Goal: Transaction & Acquisition: Purchase product/service

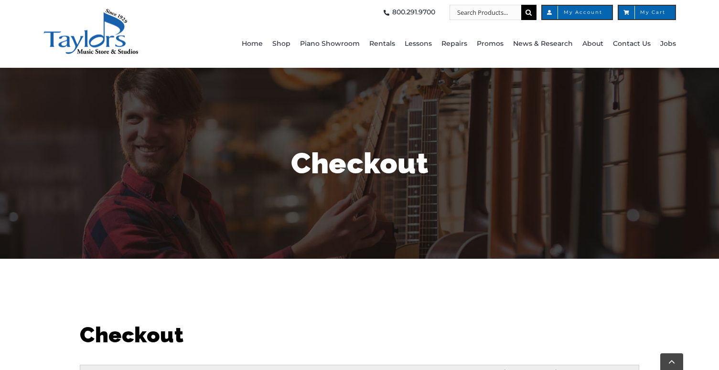
select select "PA"
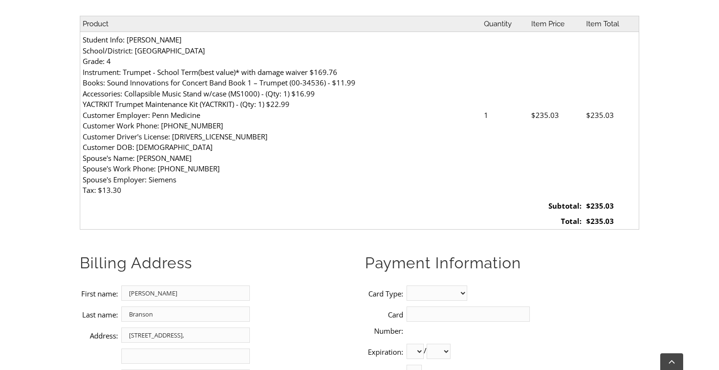
click at [424, 286] on select "MasterCard Visa American Express Discover" at bounding box center [436, 293] width 61 height 15
select select "visa"
click at [414, 286] on select "MasterCard Visa American Express Discover" at bounding box center [436, 293] width 61 height 15
click at [426, 307] on input "Card Number:" at bounding box center [467, 314] width 123 height 15
type input "[CREDIT_CARD_NUMBER]"
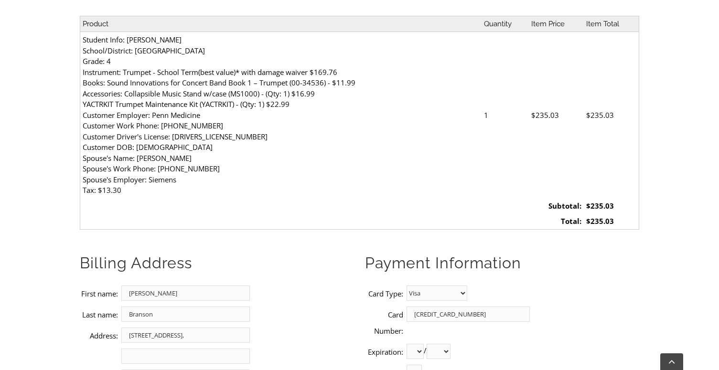
select select "01"
select select "2026"
type input "916"
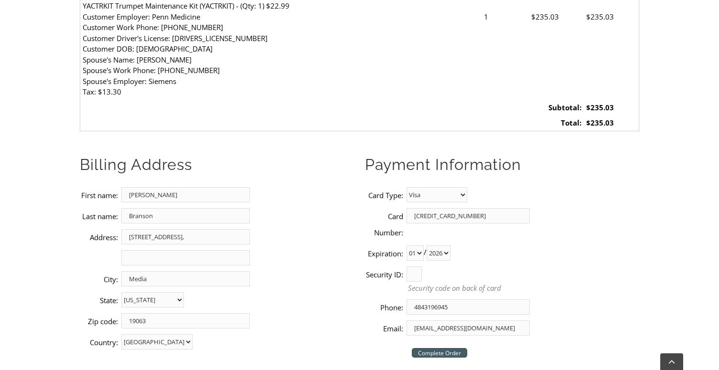
scroll to position [455, 0]
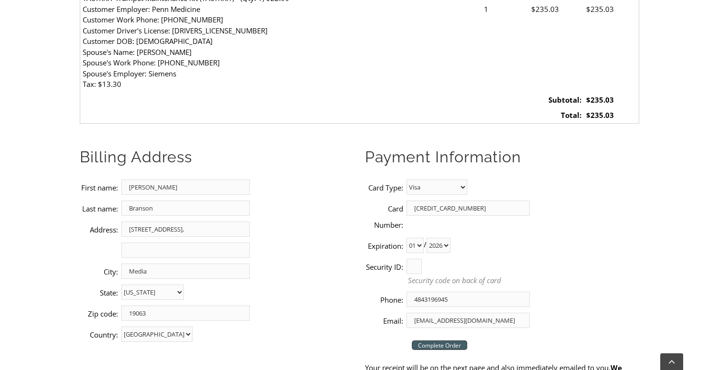
click at [458, 341] on input "Complete Order" at bounding box center [439, 346] width 55 height 10
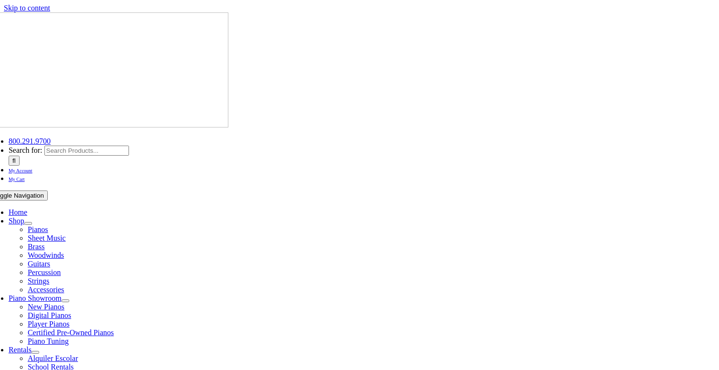
click at [32, 168] on span "My Account" at bounding box center [21, 170] width 24 height 5
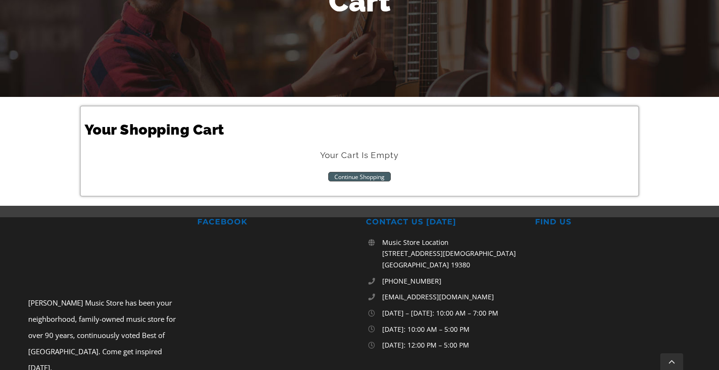
scroll to position [138, 0]
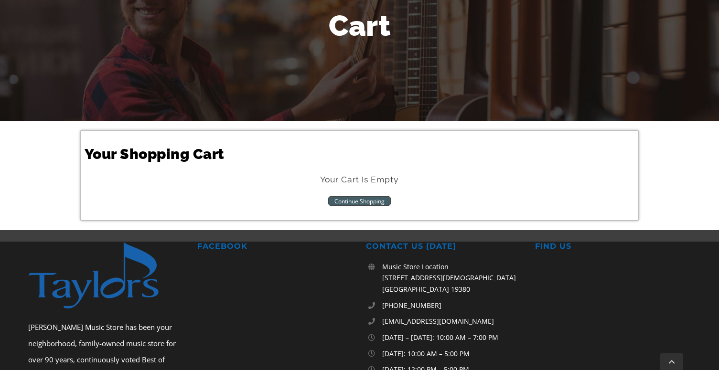
click at [377, 202] on link "Continue Shopping" at bounding box center [359, 201] width 63 height 10
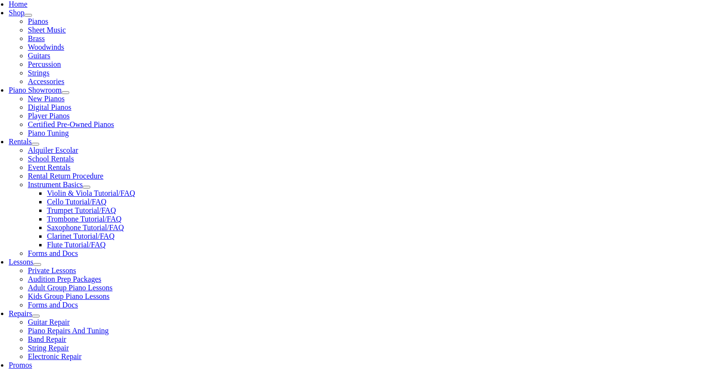
scroll to position [213, 0]
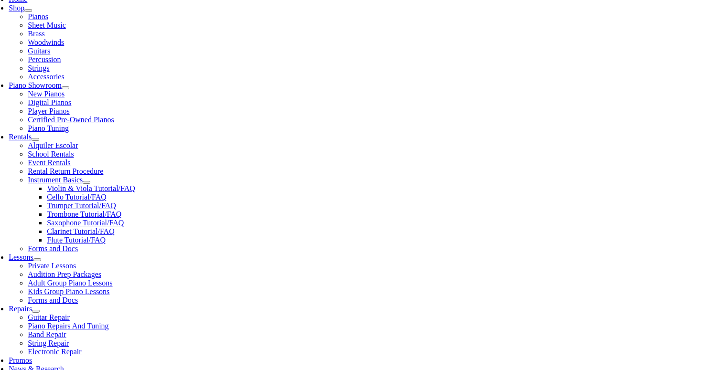
type input "glen"
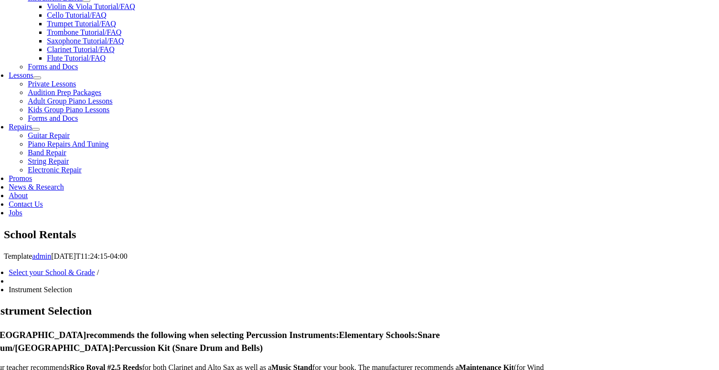
scroll to position [395, 0]
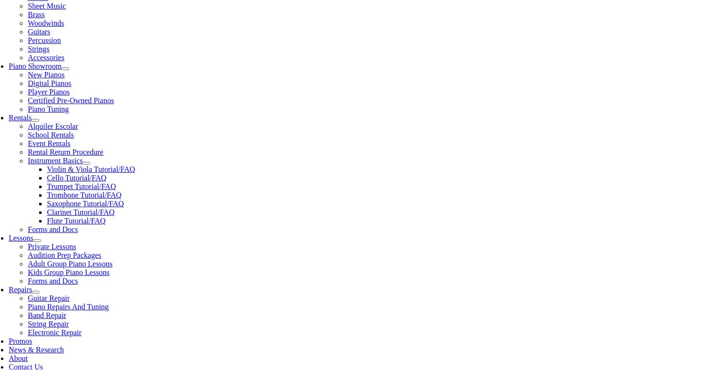
scroll to position [233, 0]
checkbox input"] "true"
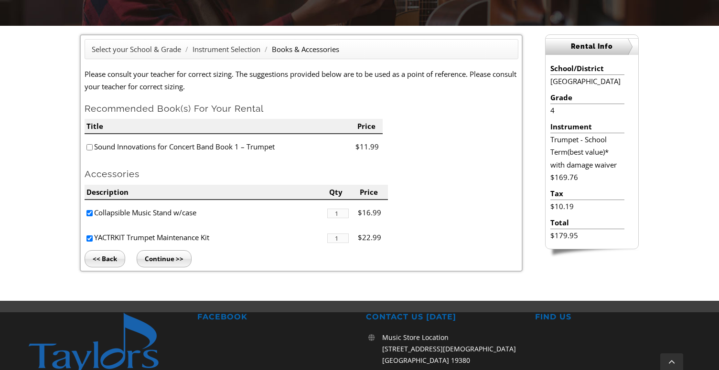
click at [88, 149] on input"] "checkbox" at bounding box center [89, 147] width 6 height 6
checkbox input"] "true"
click at [171, 259] on input "Continue >>" at bounding box center [164, 258] width 55 height 17
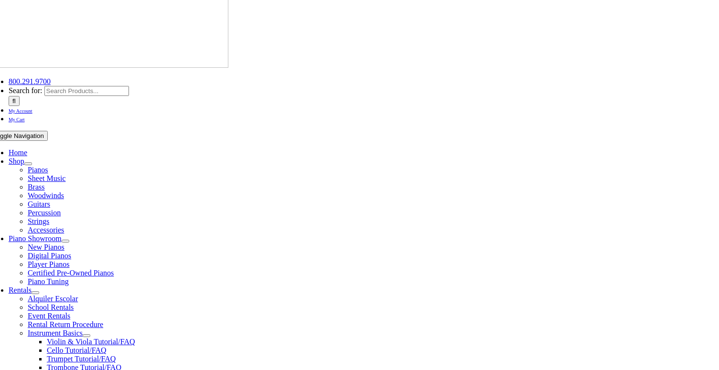
scroll to position [63, 0]
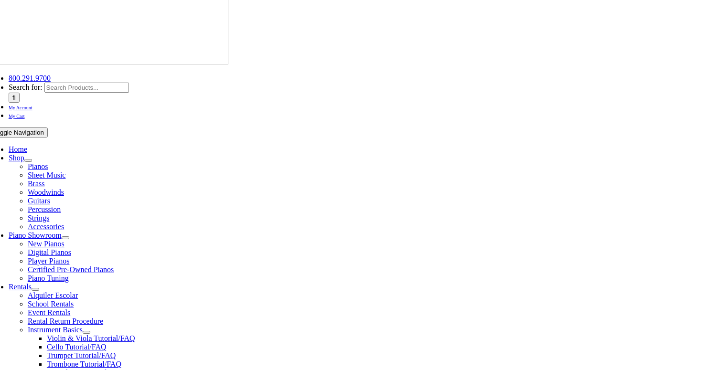
type input "1"
type input "K"
type input "Kameron"
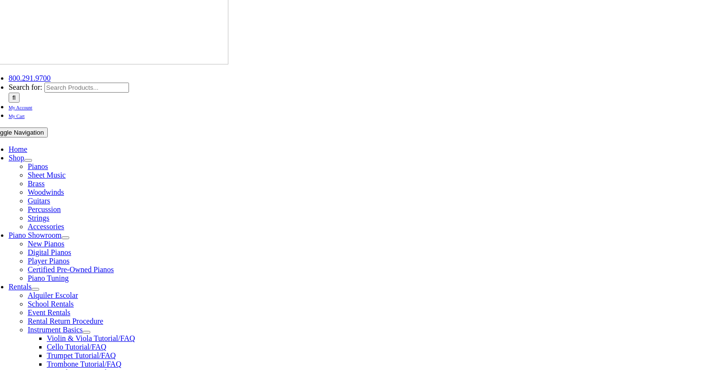
type input "Branson"
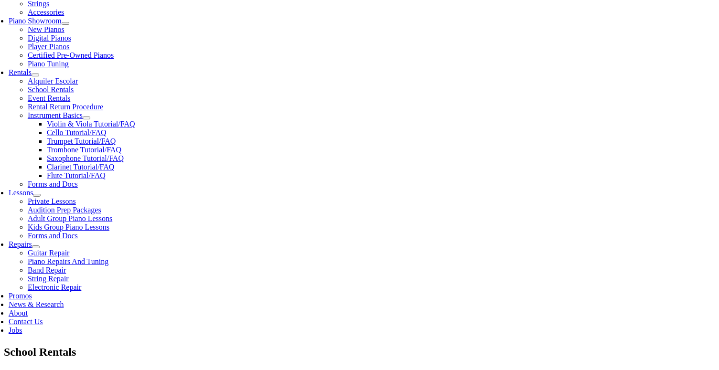
type input "Penn Medicine"
type input "4843196945"
type input "27009779"
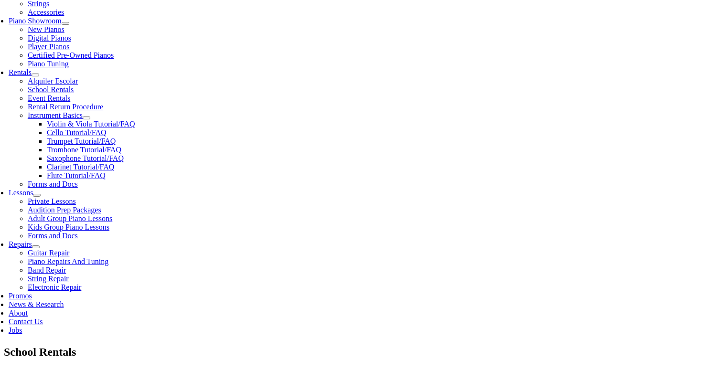
type input "04/21/1984"
type input "Tyre BransonKimberly Branson"
type input "4843196946"
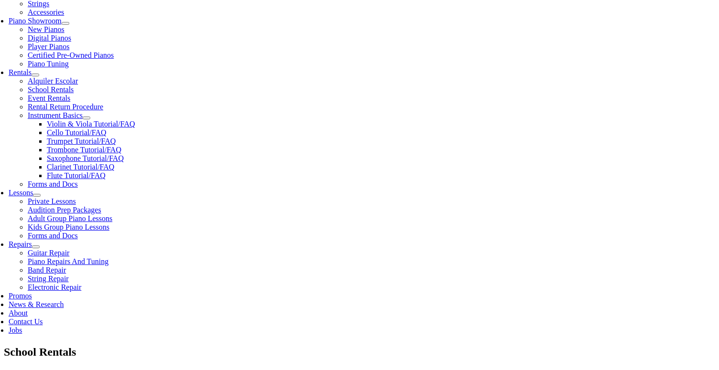
type input "Siemens"
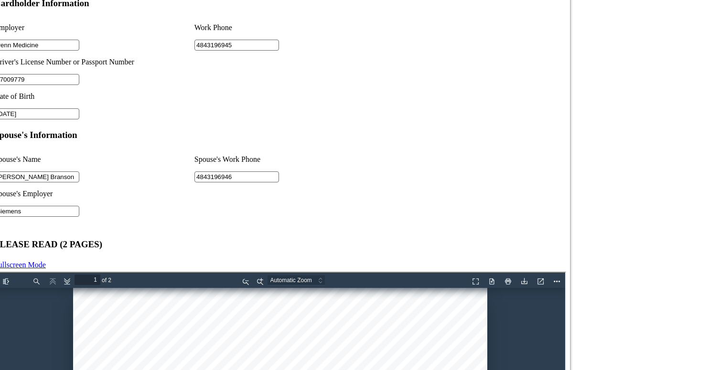
scroll to position [819, 0]
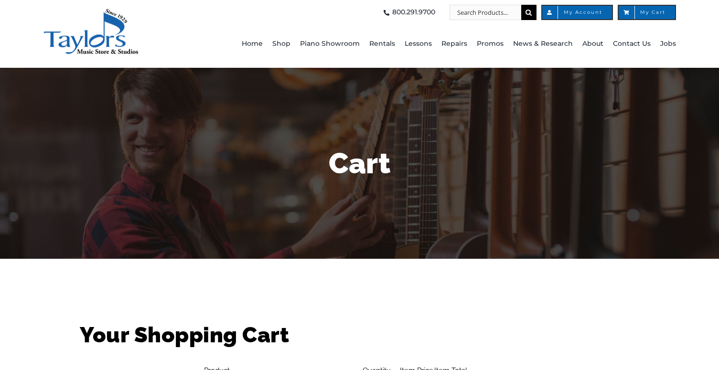
scroll to position [12, 0]
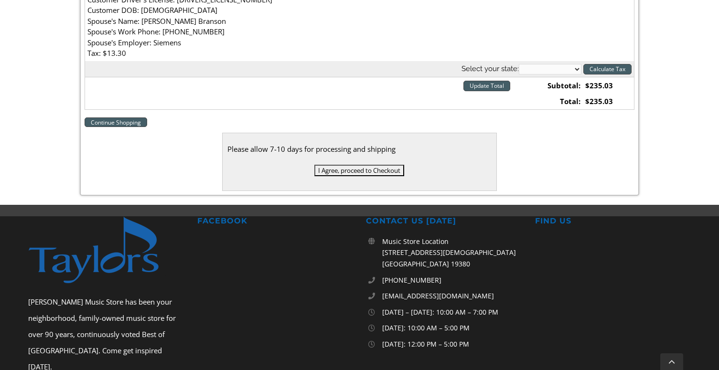
scroll to position [424, 0]
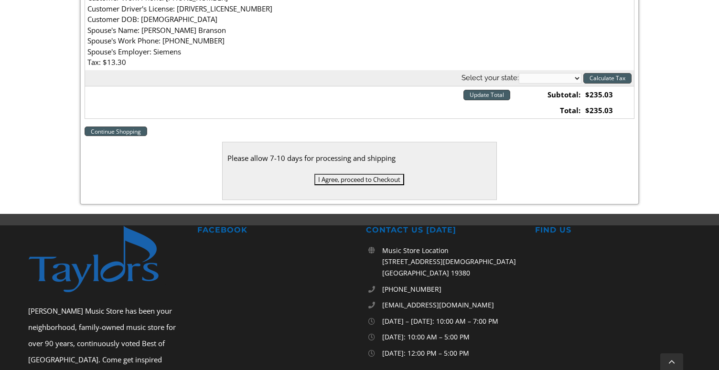
click at [542, 81] on select "Alabama Alaska Arizona Arkansas California Colorado Connecticut Delaware D. C. …" at bounding box center [550, 78] width 63 height 11
select select "PA"
click at [519, 74] on select "Alabama Alaska Arizona Arkansas California Colorado Connecticut Delaware D. C. …" at bounding box center [550, 78] width 63 height 11
click at [611, 81] on input "Calculate Tax" at bounding box center [607, 78] width 48 height 11
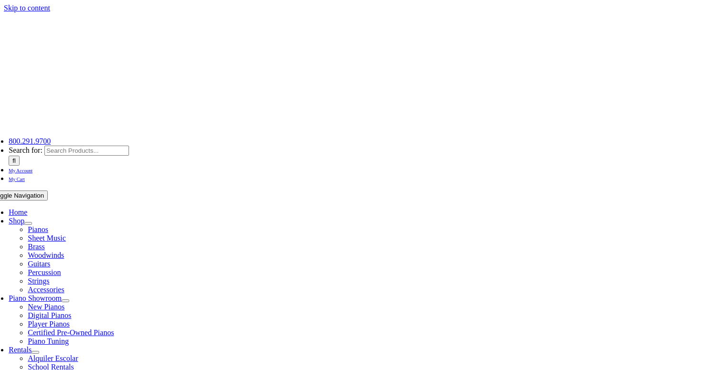
select select "PA"
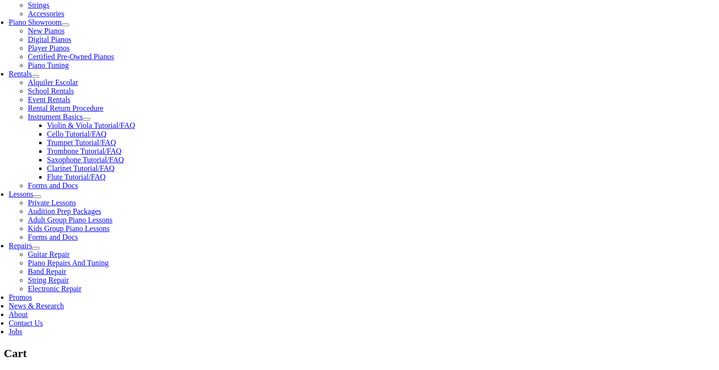
scroll to position [278, 0]
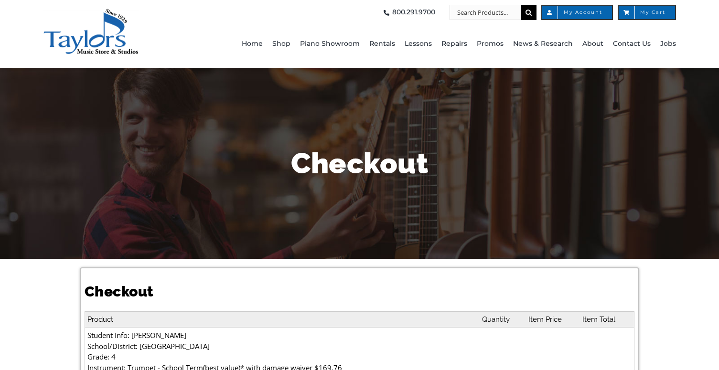
select select
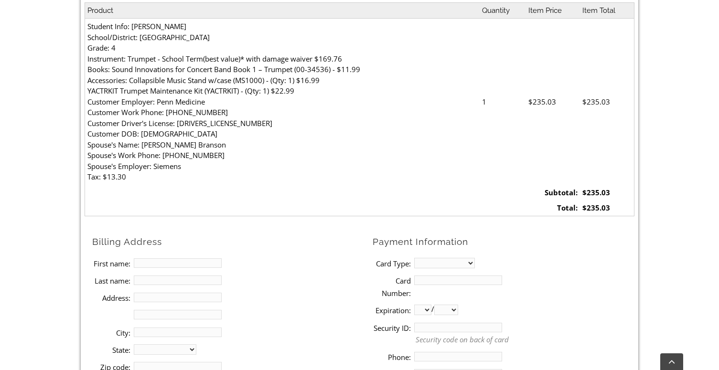
scroll to position [316, 0]
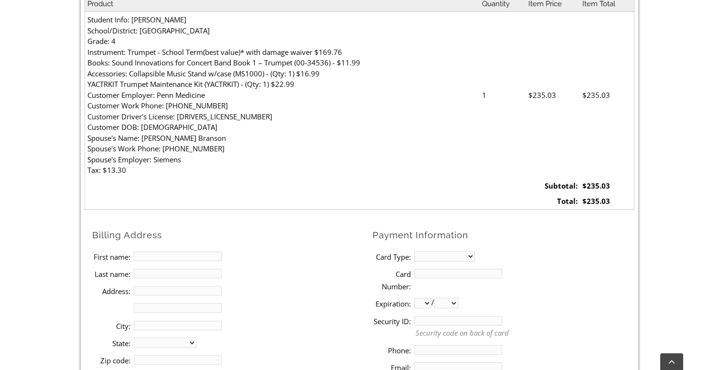
click at [208, 257] on input "First name:" at bounding box center [178, 257] width 88 height 10
type input "[PERSON_NAME]"
type input "Branson"
type input "[STREET_ADDRESS],"
type input "Media"
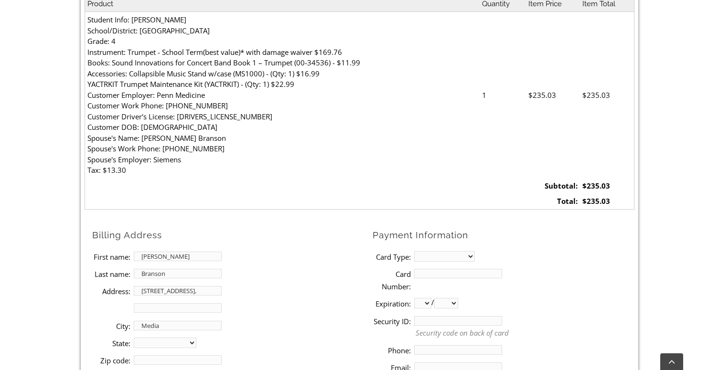
select select "PA"
type input "19063"
type input "4843196945"
type input "[EMAIL_ADDRESS][DOMAIN_NAME]"
click at [445, 256] on select "MasterCard Visa American Express Discover" at bounding box center [444, 256] width 61 height 11
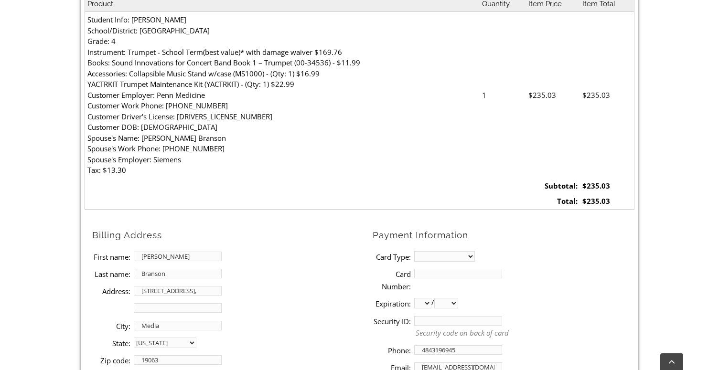
select select "visa"
click at [414, 251] on select "MasterCard Visa American Express Discover" at bounding box center [444, 256] width 61 height 11
click at [443, 276] on input "Card Number:" at bounding box center [458, 274] width 88 height 10
type input "[CREDIT_CARD_NUMBER]"
select select "01"
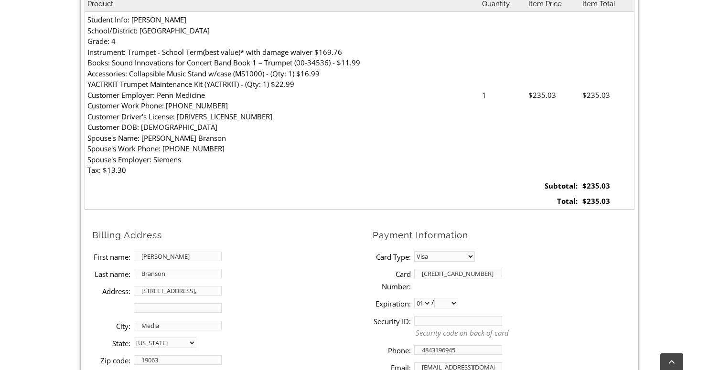
select select "2026"
type input "916"
click at [554, 268] on li "Card Number: [CREDIT_CARD_NUMBER]" at bounding box center [504, 280] width 262 height 30
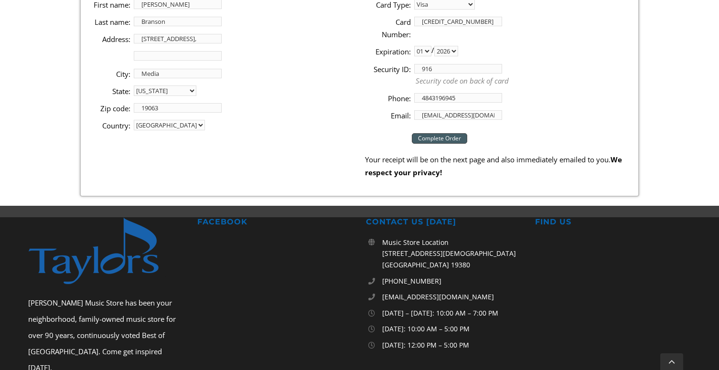
scroll to position [566, 0]
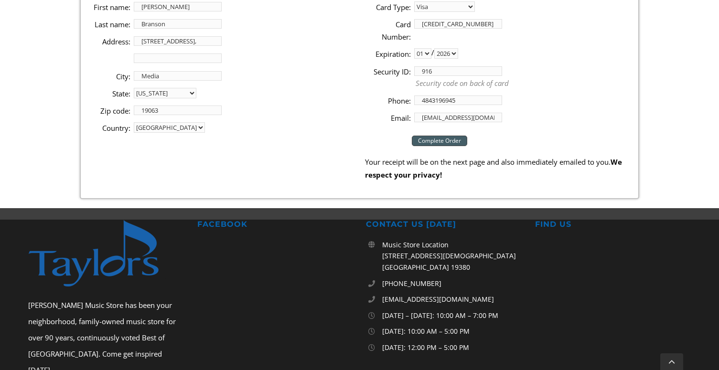
click at [454, 143] on input "Complete Order" at bounding box center [439, 141] width 55 height 11
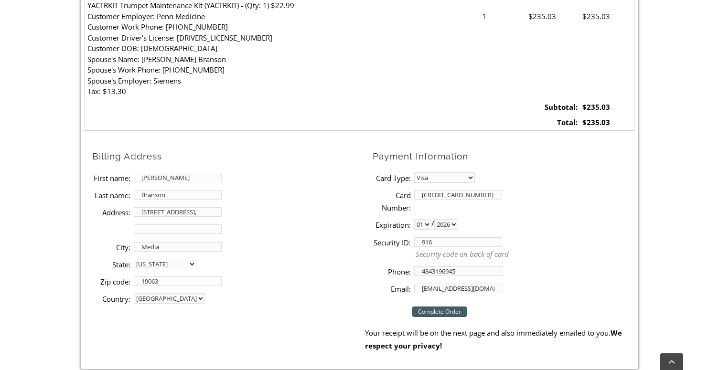
scroll to position [392, 0]
